Goal: Task Accomplishment & Management: Use online tool/utility

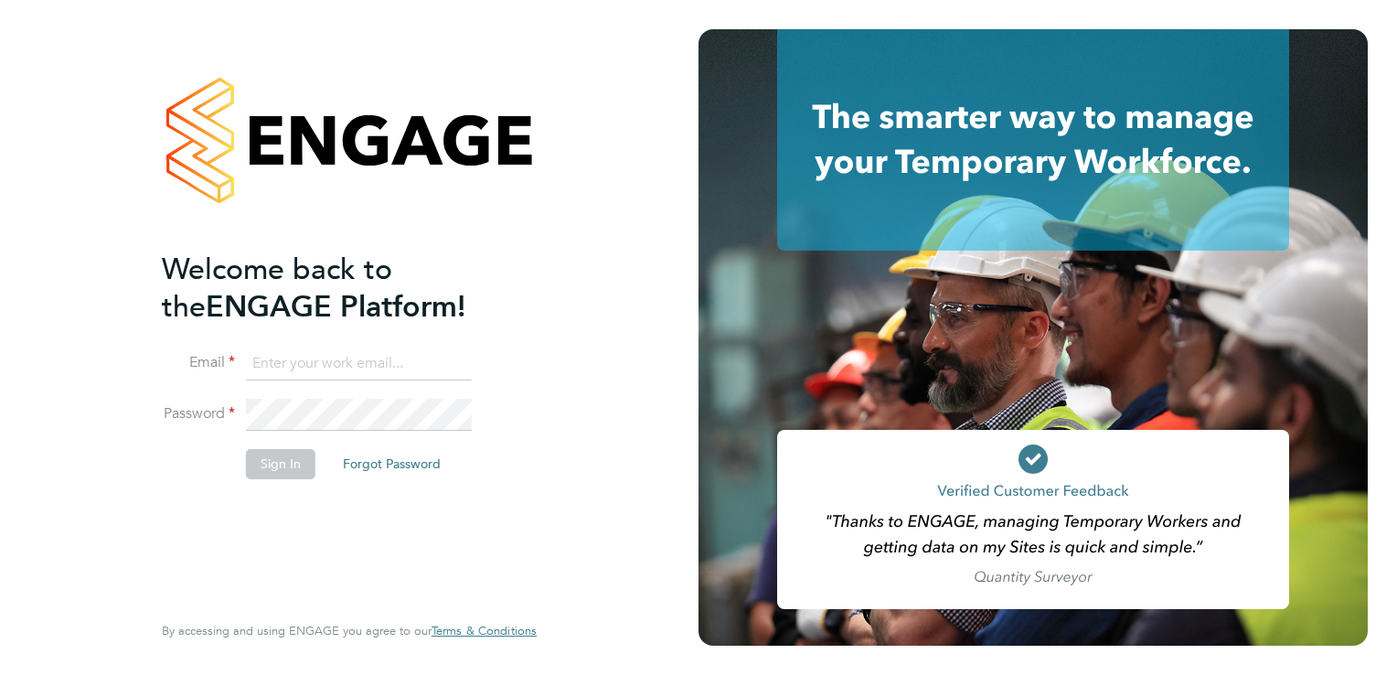
type input "[EMAIL_ADDRESS][DOMAIN_NAME]"
click at [282, 481] on li "Sign In Forgot Password" at bounding box center [340, 473] width 357 height 48
click at [287, 466] on button "Sign In" at bounding box center [280, 463] width 69 height 29
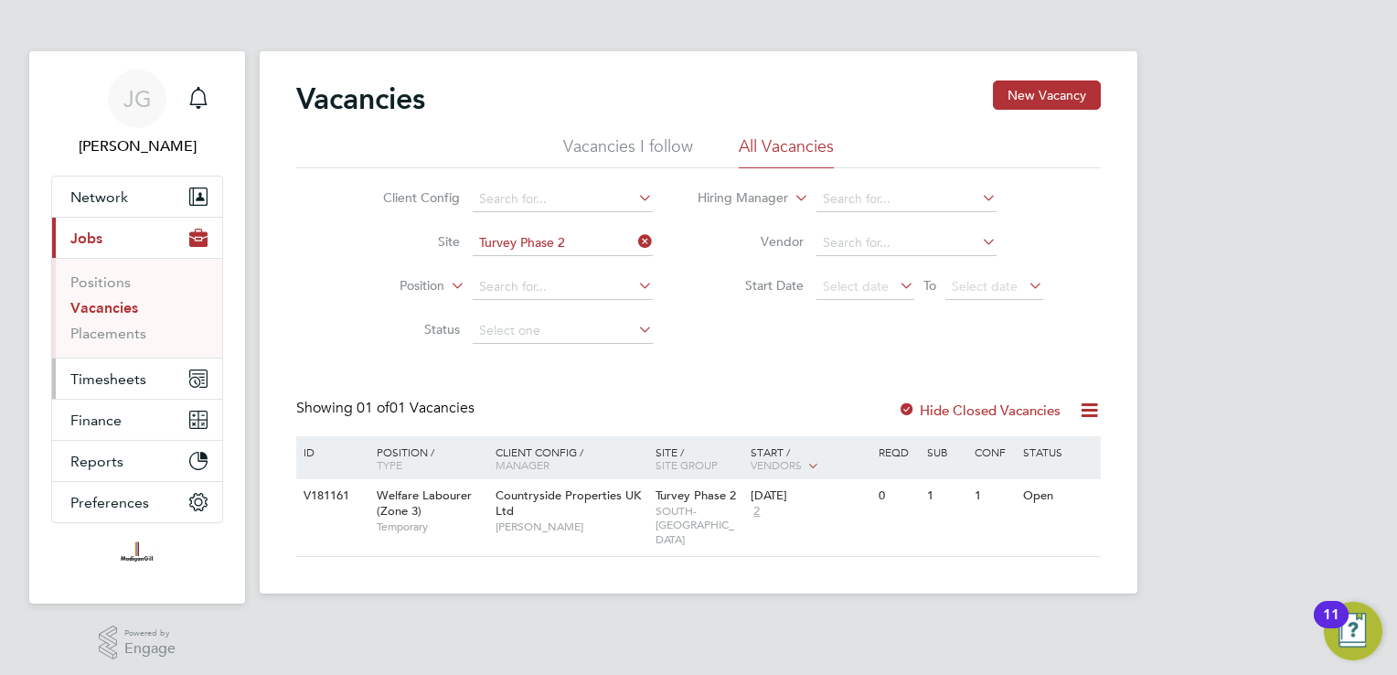
click at [155, 376] on button "Timesheets" at bounding box center [137, 378] width 170 height 40
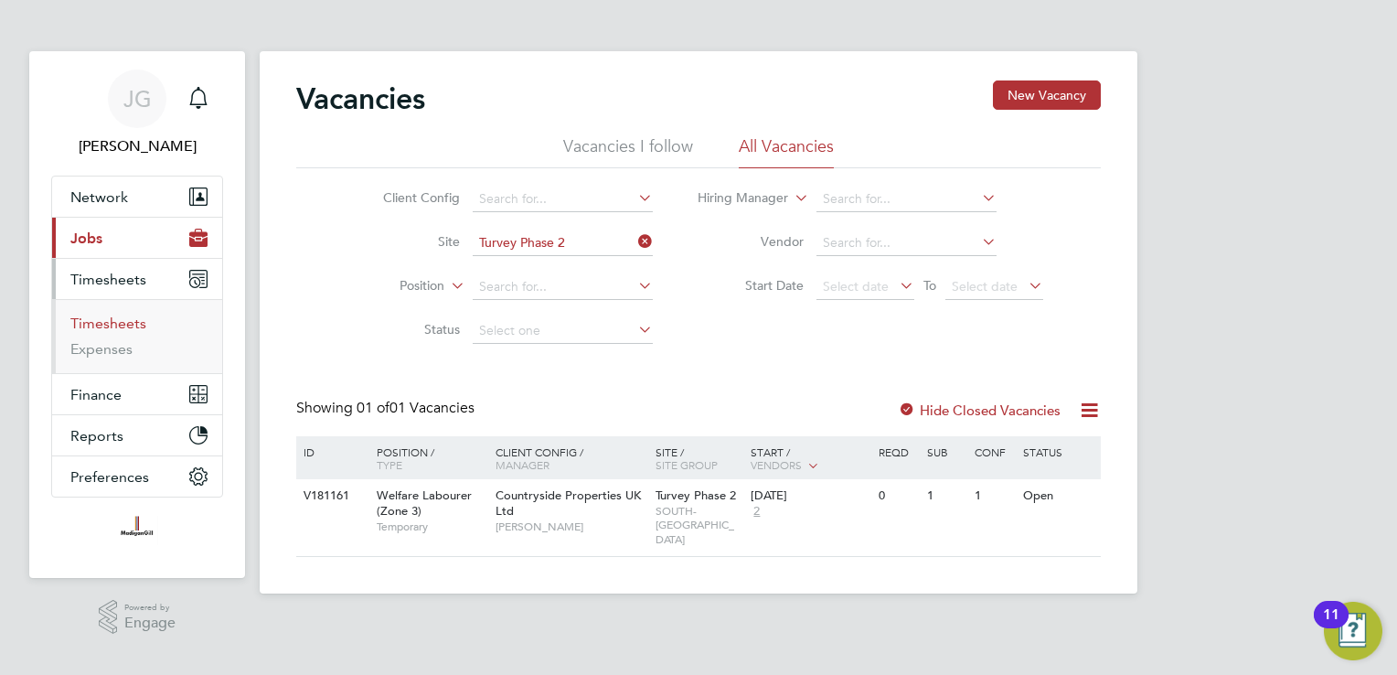
click at [140, 316] on link "Timesheets" at bounding box center [108, 323] width 76 height 17
